Goal: Check status

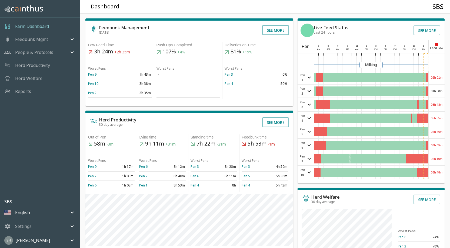
click at [438, 76] on div "02h 01m" at bounding box center [437, 77] width 16 height 13
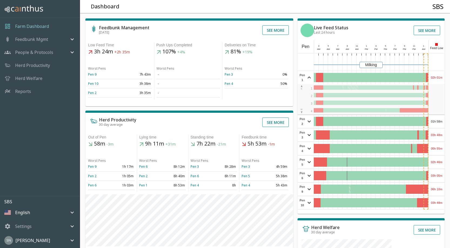
click at [438, 76] on div "02h 01m" at bounding box center [437, 77] width 16 height 13
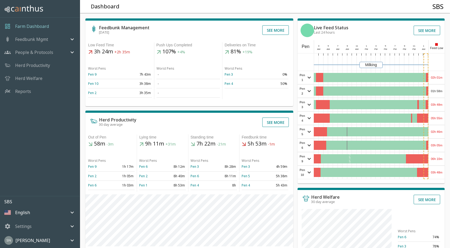
click at [439, 89] on div "01h 58m" at bounding box center [437, 90] width 16 height 13
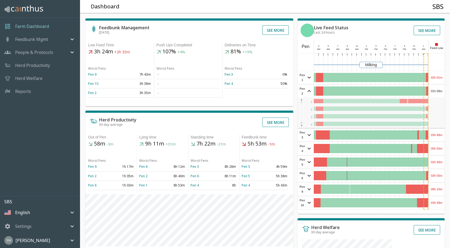
click at [439, 89] on div "01h 58m" at bounding box center [437, 90] width 16 height 13
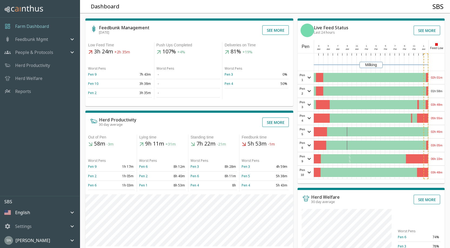
click at [437, 103] on div "03h 48m" at bounding box center [437, 104] width 16 height 13
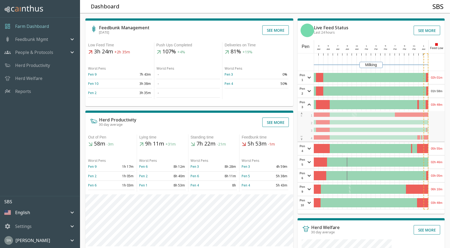
click at [437, 103] on div "03h 48m" at bounding box center [437, 104] width 16 height 13
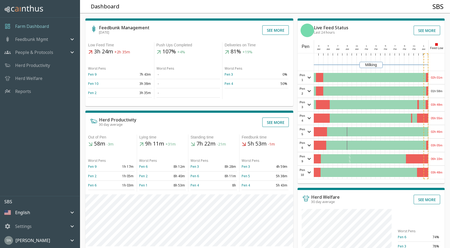
click at [437, 118] on div "05h 55m" at bounding box center [437, 117] width 16 height 13
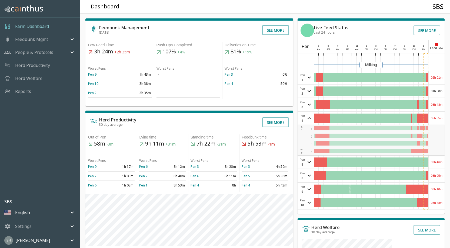
click at [437, 118] on div "05h 55m" at bounding box center [437, 117] width 16 height 13
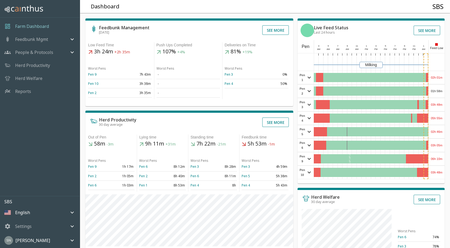
click at [438, 132] on div "02h 46m" at bounding box center [437, 131] width 16 height 13
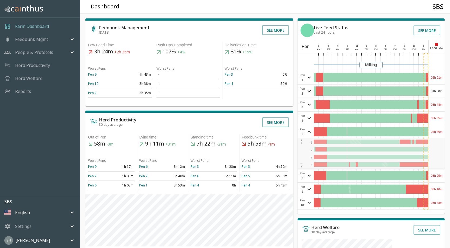
click at [438, 132] on div "02h 46m" at bounding box center [437, 131] width 16 height 13
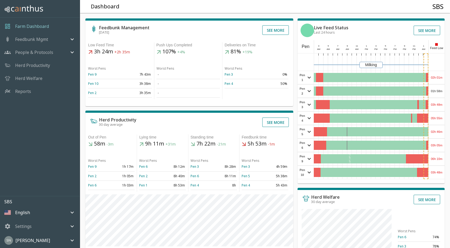
click at [436, 143] on div "03h 05m" at bounding box center [437, 145] width 16 height 13
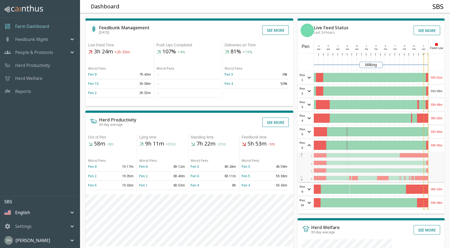
click at [436, 143] on div "03h 05m" at bounding box center [437, 145] width 16 height 13
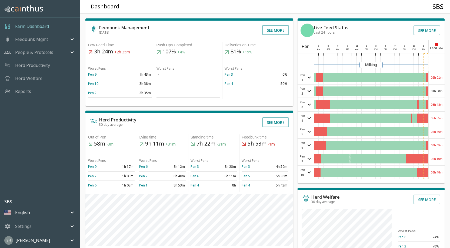
click at [439, 163] on div "06h 10m" at bounding box center [437, 158] width 16 height 13
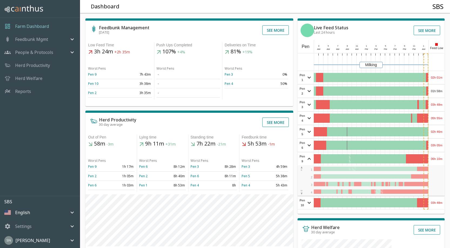
click at [439, 162] on div "06h 10m" at bounding box center [437, 158] width 16 height 13
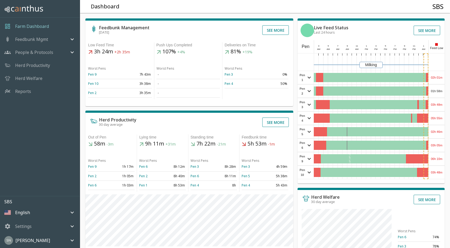
click at [440, 176] on div "03h 48m" at bounding box center [437, 172] width 16 height 13
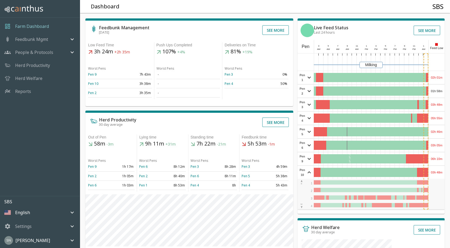
click at [440, 176] on div "03h 48m" at bounding box center [437, 172] width 16 height 13
